Goal: Task Accomplishment & Management: Use online tool/utility

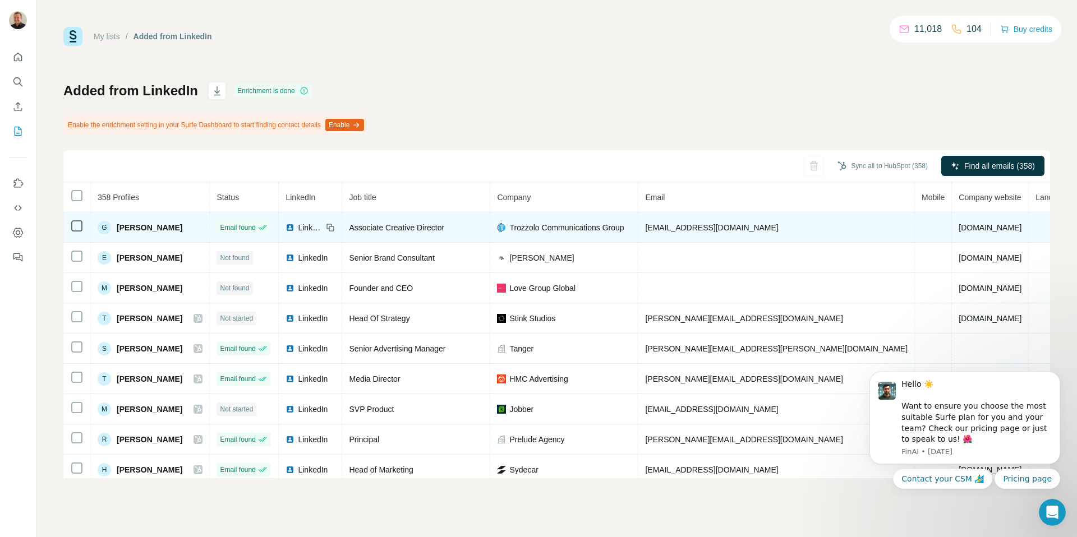
click at [83, 222] on icon at bounding box center [76, 225] width 13 height 13
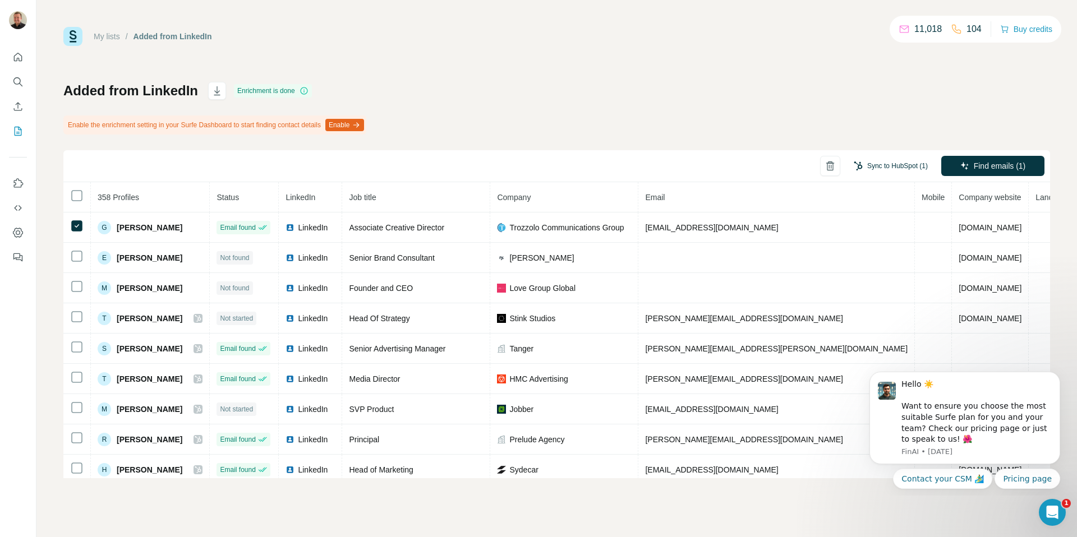
click at [891, 164] on button "Sync to HubSpot (1)" at bounding box center [891, 166] width 90 height 17
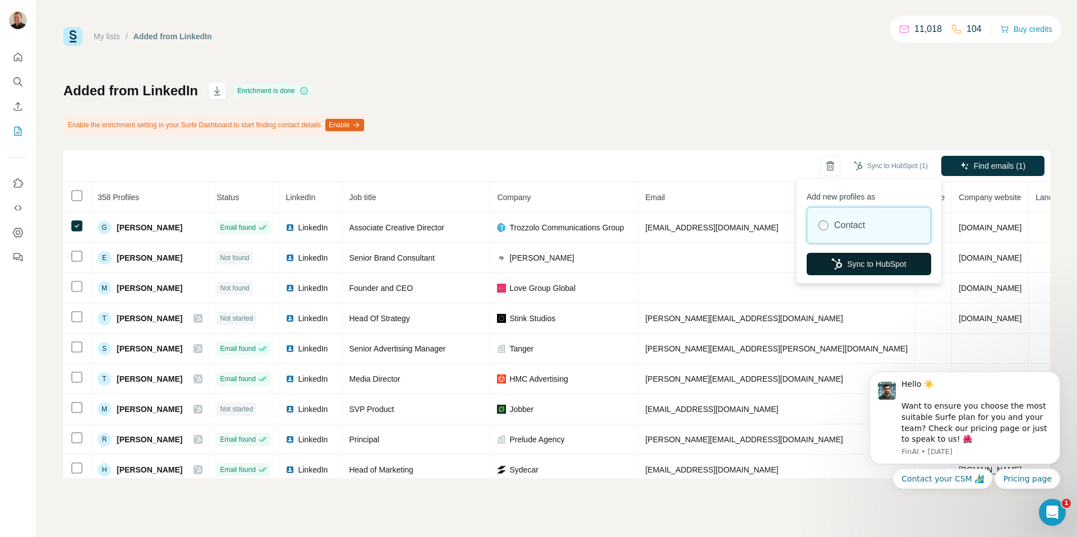
click at [857, 257] on button "Sync to HubSpot" at bounding box center [868, 264] width 125 height 22
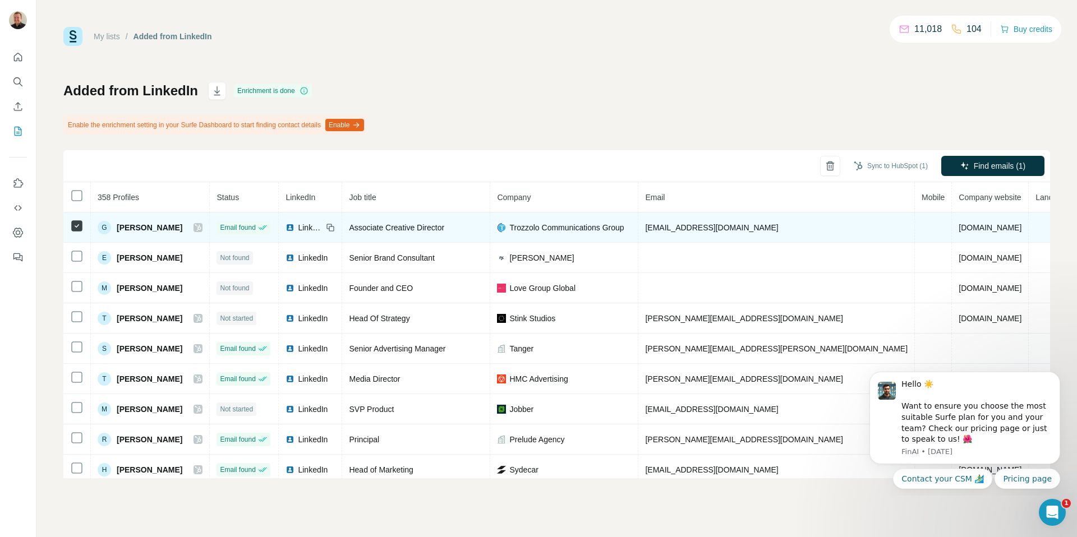
click at [201, 228] on icon at bounding box center [198, 227] width 7 height 9
